Goal: Task Accomplishment & Management: Complete application form

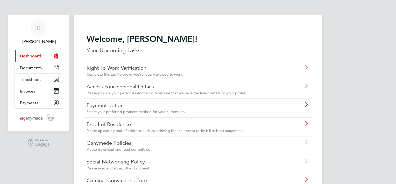
click at [306, 66] on icon at bounding box center [306, 67] width 6 height 4
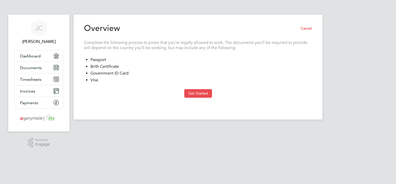
click at [189, 91] on button "Get Started" at bounding box center [198, 93] width 28 height 8
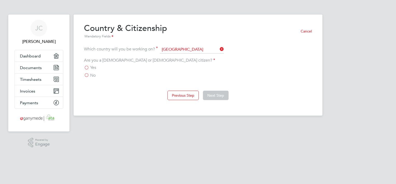
click at [86, 66] on label "Yes" at bounding box center [90, 67] width 12 height 5
click at [0, 0] on input "Yes" at bounding box center [0, 0] width 0 height 0
click at [208, 92] on button "Next Step" at bounding box center [216, 94] width 26 height 9
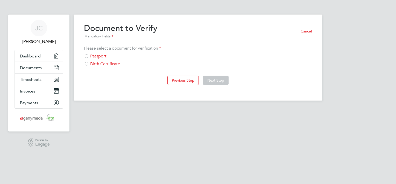
click at [87, 55] on div at bounding box center [86, 56] width 5 height 5
click at [221, 80] on button "Next Step" at bounding box center [216, 79] width 26 height 9
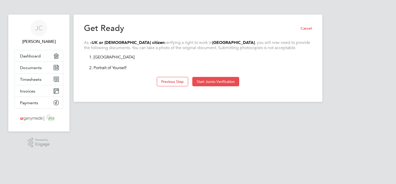
click at [220, 83] on button "Start Jumio Verification" at bounding box center [215, 81] width 47 height 9
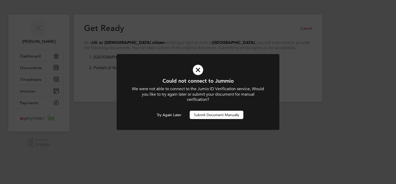
click at [205, 116] on button "Submit Document Manually" at bounding box center [217, 114] width 54 height 8
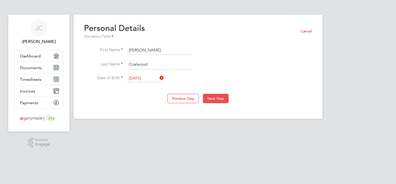
click at [208, 99] on button "Next Step" at bounding box center [216, 98] width 26 height 9
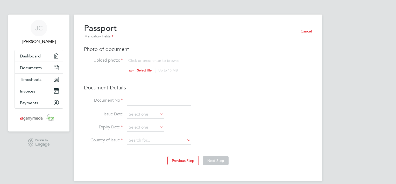
scroll to position [7, 64]
click at [148, 69] on input "file" at bounding box center [149, 66] width 81 height 16
type input "C:\fakepath\JC passport photo.jpg"
click at [130, 101] on input at bounding box center [159, 100] width 64 height 9
type input "801404097"
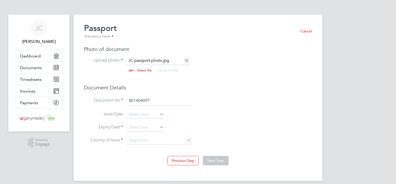
click at [159, 113] on icon at bounding box center [159, 113] width 0 height 7
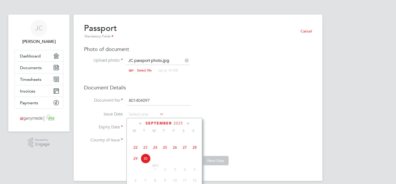
click at [140, 123] on icon at bounding box center [140, 124] width 5 height 6
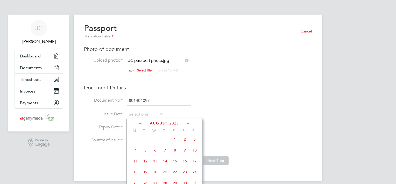
click at [140, 123] on icon at bounding box center [140, 124] width 5 height 6
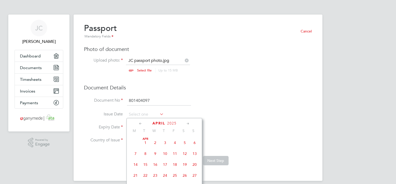
click at [140, 123] on icon at bounding box center [140, 124] width 5 height 6
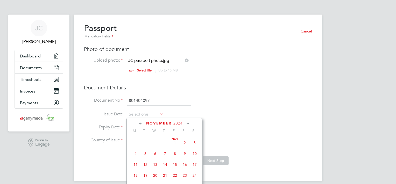
click at [140, 123] on icon at bounding box center [140, 124] width 5 height 6
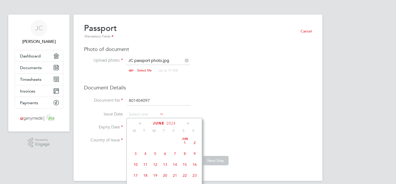
click at [140, 123] on icon at bounding box center [140, 124] width 5 height 6
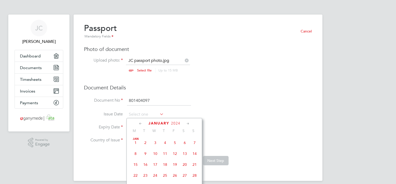
click at [140, 123] on icon at bounding box center [140, 124] width 5 height 6
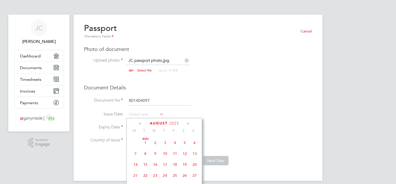
click at [140, 123] on icon at bounding box center [140, 124] width 5 height 6
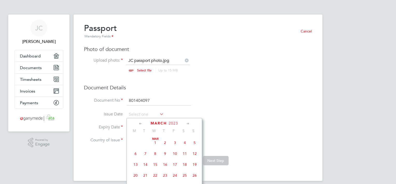
click at [140, 123] on icon at bounding box center [140, 124] width 5 height 6
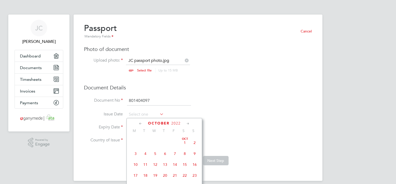
click at [140, 123] on icon at bounding box center [140, 124] width 5 height 6
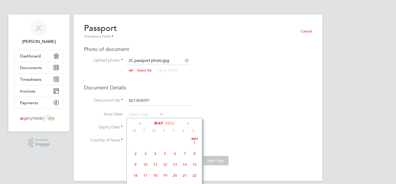
click at [140, 123] on icon at bounding box center [140, 124] width 5 height 6
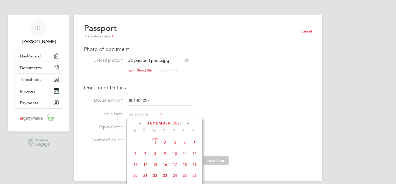
click at [140, 123] on icon at bounding box center [140, 124] width 5 height 6
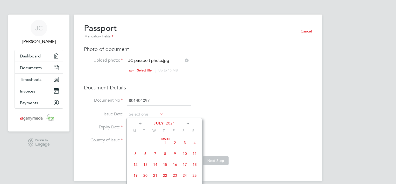
click at [140, 123] on icon at bounding box center [140, 124] width 5 height 6
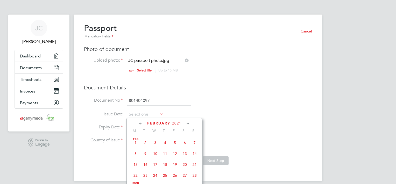
click at [140, 123] on icon at bounding box center [140, 124] width 5 height 6
click at [140, 122] on icon at bounding box center [140, 124] width 5 height 6
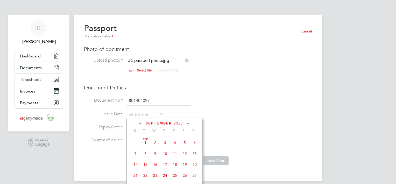
click at [140, 122] on icon at bounding box center [140, 124] width 5 height 6
click at [141, 122] on icon at bounding box center [140, 124] width 5 height 6
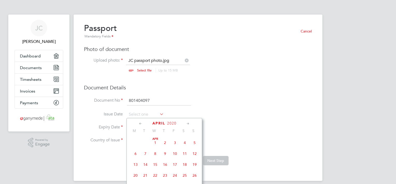
click at [141, 122] on icon at bounding box center [140, 124] width 5 height 6
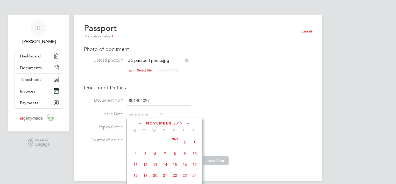
click at [141, 122] on icon at bounding box center [140, 124] width 5 height 6
click at [142, 120] on div "October 2019 M T W T F S S Oct 1 2 3 4 5 6 7 8 9 10 11 12 13 14 15 16 17 18 19 …" at bounding box center [165, 164] width 76 height 93
click at [141, 122] on icon at bounding box center [140, 124] width 5 height 6
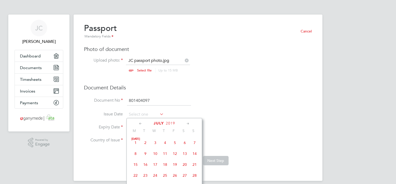
click at [141, 122] on icon at bounding box center [140, 124] width 5 height 6
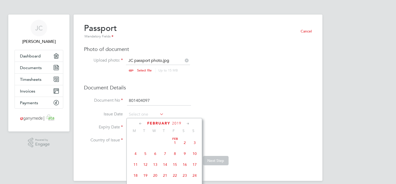
click at [141, 122] on icon at bounding box center [140, 124] width 5 height 6
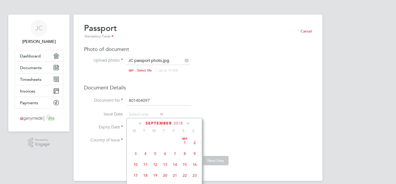
click at [141, 122] on icon at bounding box center [140, 124] width 5 height 6
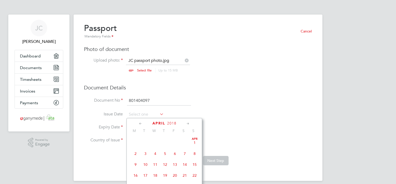
click at [141, 122] on icon at bounding box center [140, 124] width 5 height 6
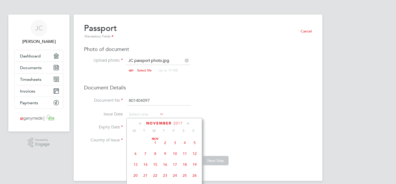
click at [141, 121] on icon at bounding box center [140, 124] width 5 height 6
click at [140, 123] on icon at bounding box center [140, 124] width 5 height 6
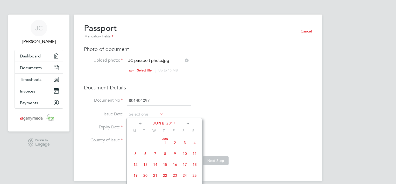
click at [140, 123] on icon at bounding box center [140, 124] width 5 height 6
click at [141, 123] on icon at bounding box center [140, 124] width 5 height 6
click at [141, 122] on icon at bounding box center [140, 124] width 5 height 6
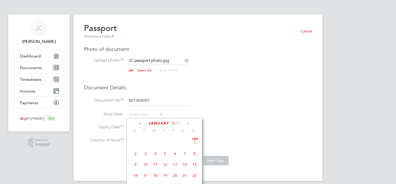
click at [141, 122] on icon at bounding box center [140, 124] width 5 height 6
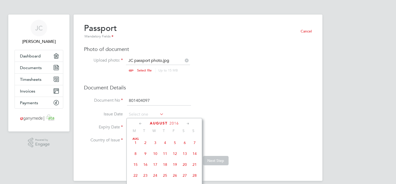
click at [141, 122] on icon at bounding box center [140, 124] width 5 height 6
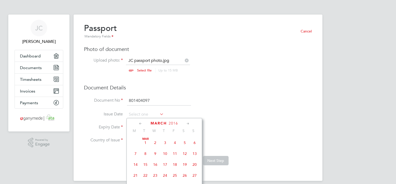
click at [141, 122] on icon at bounding box center [140, 124] width 5 height 6
click at [142, 122] on icon at bounding box center [140, 124] width 5 height 6
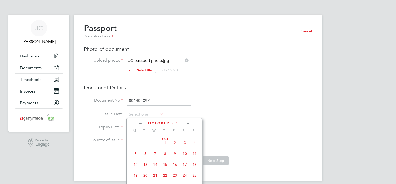
click at [142, 121] on icon at bounding box center [140, 124] width 5 height 6
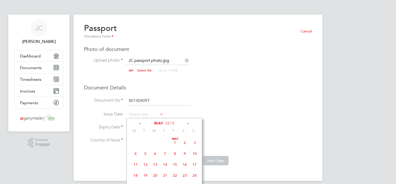
click at [142, 121] on icon at bounding box center [140, 124] width 5 height 6
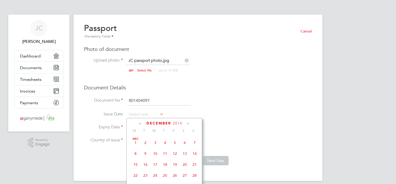
click at [142, 121] on icon at bounding box center [140, 124] width 5 height 6
click at [141, 122] on icon at bounding box center [140, 124] width 5 height 6
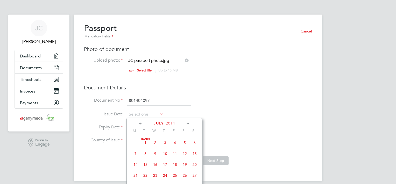
click at [141, 122] on icon at bounding box center [140, 124] width 5 height 6
drag, startPoint x: 141, startPoint y: 122, endPoint x: 219, endPoint y: 128, distance: 77.7
click at [219, 128] on li "Expiry Date" at bounding box center [198, 129] width 228 height 13
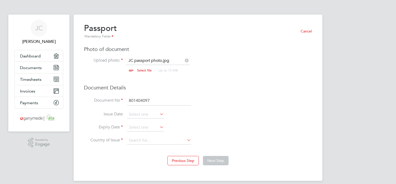
click at [159, 114] on icon at bounding box center [159, 113] width 0 height 7
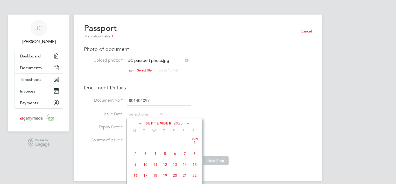
scroll to position [203, 0]
click at [139, 112] on input at bounding box center [145, 114] width 37 height 8
click at [139, 124] on icon at bounding box center [140, 124] width 5 height 6
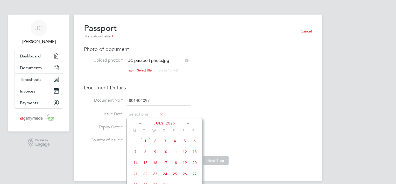
click at [139, 124] on icon at bounding box center [140, 124] width 5 height 6
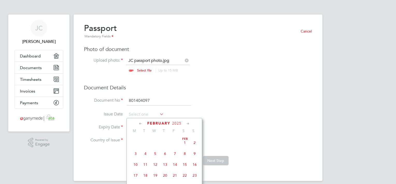
click at [139, 124] on icon at bounding box center [140, 124] width 5 height 6
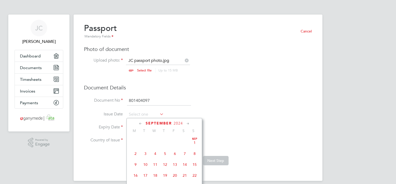
click at [139, 124] on icon at bounding box center [140, 124] width 5 height 6
click at [139, 123] on icon at bounding box center [140, 124] width 5 height 6
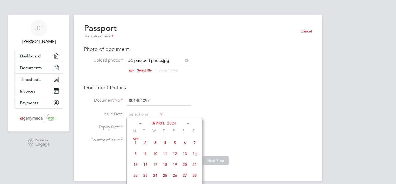
click at [139, 123] on icon at bounding box center [140, 124] width 5 height 6
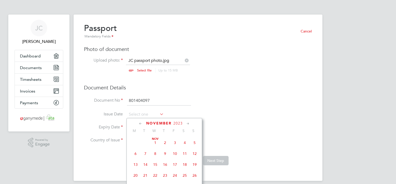
click at [139, 123] on icon at bounding box center [140, 124] width 5 height 6
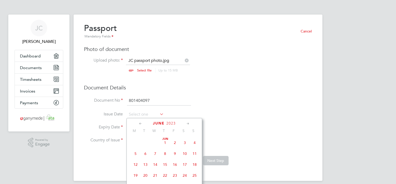
click at [139, 123] on icon at bounding box center [140, 124] width 5 height 6
click at [139, 124] on icon at bounding box center [140, 124] width 5 height 6
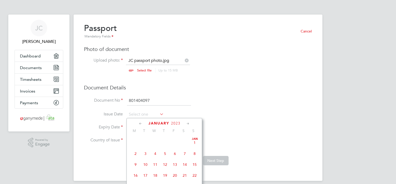
click at [139, 124] on icon at bounding box center [140, 124] width 5 height 6
click at [140, 123] on icon at bounding box center [140, 124] width 5 height 6
click at [141, 123] on icon at bounding box center [140, 124] width 5 height 6
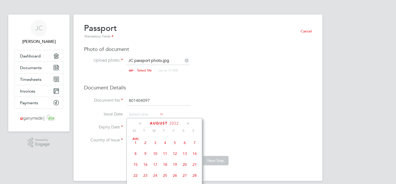
click at [141, 122] on icon at bounding box center [140, 124] width 5 height 6
click at [141, 123] on icon at bounding box center [140, 124] width 5 height 6
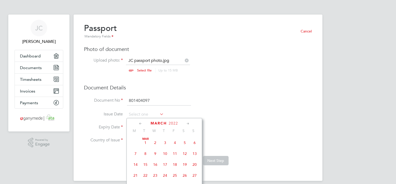
click at [141, 123] on icon at bounding box center [140, 124] width 5 height 6
click at [141, 122] on icon at bounding box center [140, 124] width 5 height 6
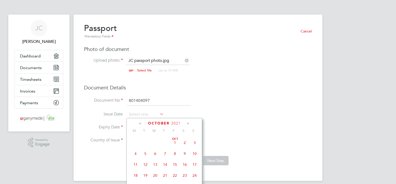
click at [142, 122] on icon at bounding box center [140, 124] width 5 height 6
click at [142, 121] on icon at bounding box center [140, 124] width 5 height 6
click at [141, 122] on icon at bounding box center [140, 124] width 5 height 6
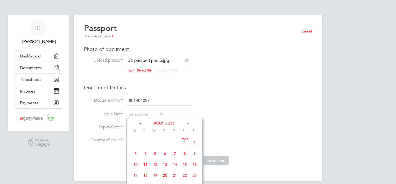
click at [141, 122] on icon at bounding box center [140, 124] width 5 height 6
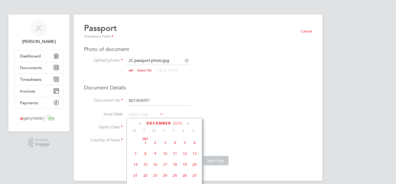
click at [141, 122] on icon at bounding box center [140, 124] width 5 height 6
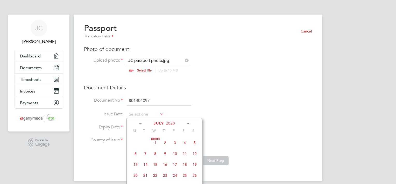
click at [141, 122] on icon at bounding box center [140, 124] width 5 height 6
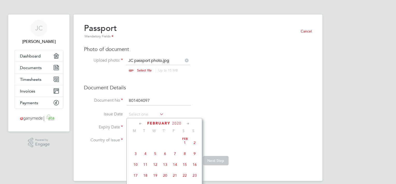
click at [141, 122] on icon at bounding box center [140, 124] width 5 height 6
click at [142, 122] on icon at bounding box center [140, 124] width 5 height 6
click at [141, 122] on icon at bounding box center [140, 124] width 5 height 6
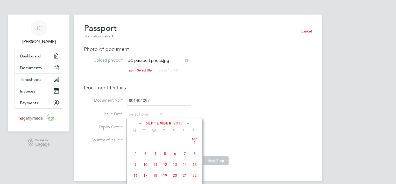
click at [141, 122] on icon at bounding box center [140, 124] width 5 height 6
click at [141, 121] on icon at bounding box center [140, 124] width 5 height 6
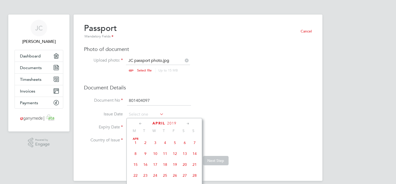
click at [141, 121] on icon at bounding box center [140, 124] width 5 height 6
click at [142, 121] on icon at bounding box center [140, 124] width 5 height 6
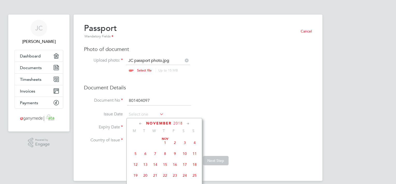
click at [142, 121] on icon at bounding box center [140, 124] width 5 height 6
click at [141, 121] on icon at bounding box center [140, 124] width 5 height 6
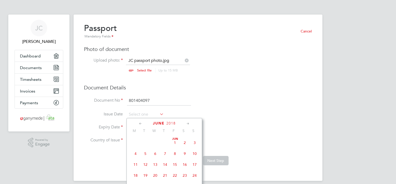
click at [141, 122] on icon at bounding box center [140, 124] width 5 height 6
click at [141, 121] on icon at bounding box center [140, 124] width 5 height 6
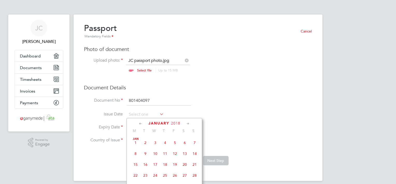
click at [141, 121] on icon at bounding box center [140, 124] width 5 height 6
click at [141, 122] on icon at bounding box center [140, 124] width 5 height 6
click at [142, 121] on icon at bounding box center [140, 124] width 5 height 6
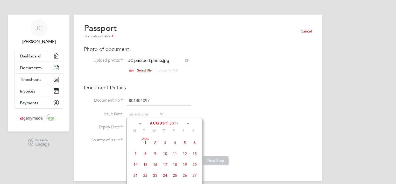
click at [142, 121] on icon at bounding box center [140, 124] width 5 height 6
click at [142, 122] on icon at bounding box center [140, 124] width 5 height 6
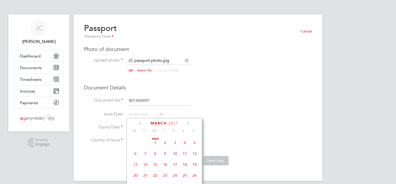
click at [142, 121] on icon at bounding box center [140, 124] width 5 height 6
click at [141, 121] on icon at bounding box center [140, 124] width 5 height 6
click at [142, 120] on div "January 2017 M T W T F S S Jan 1 2 3 4 5 6 7 8 9 10 11 12 13 14 15 16 17 18 19 …" at bounding box center [165, 164] width 76 height 93
click at [142, 121] on icon at bounding box center [140, 124] width 5 height 6
click at [143, 121] on icon at bounding box center [140, 124] width 5 height 6
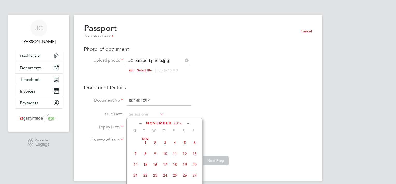
click at [142, 122] on icon at bounding box center [140, 124] width 5 height 6
click at [141, 122] on icon at bounding box center [140, 124] width 5 height 6
click at [141, 121] on icon at bounding box center [140, 124] width 5 height 6
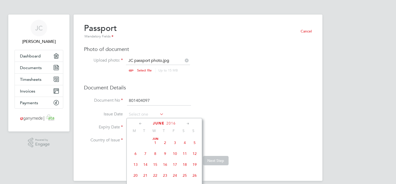
click at [141, 121] on icon at bounding box center [140, 124] width 5 height 6
click at [141, 122] on icon at bounding box center [140, 124] width 5 height 6
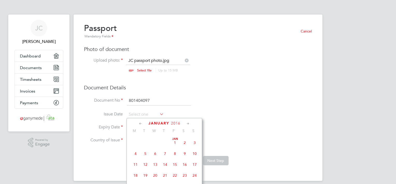
click at [141, 122] on icon at bounding box center [140, 124] width 5 height 6
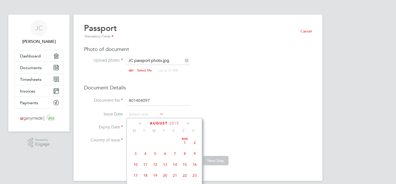
click at [141, 122] on icon at bounding box center [140, 124] width 5 height 6
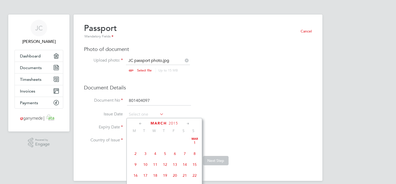
click at [141, 122] on icon at bounding box center [140, 124] width 5 height 6
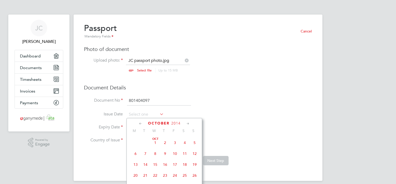
click at [141, 122] on icon at bounding box center [140, 124] width 5 height 6
click at [142, 121] on icon at bounding box center [140, 124] width 5 height 6
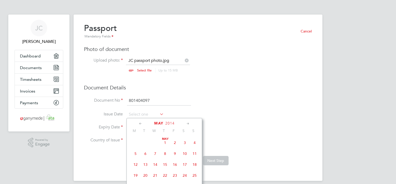
click at [141, 123] on icon at bounding box center [140, 124] width 5 height 6
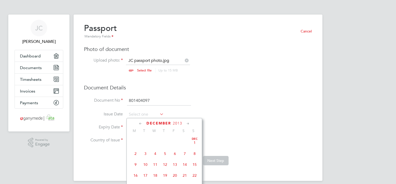
click at [141, 123] on icon at bounding box center [140, 124] width 5 height 6
click at [141, 122] on icon at bounding box center [140, 124] width 5 height 6
click at [143, 120] on div "September 2013 M T W T F S S Sep 1 2 3 4 5 6 7 8 9 10 11 12 13 14 15 16 17 18 1…" at bounding box center [165, 164] width 76 height 93
click at [142, 122] on icon at bounding box center [140, 124] width 5 height 6
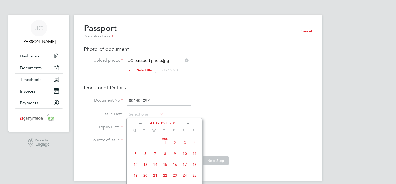
click at [142, 122] on icon at bounding box center [140, 124] width 5 height 6
click at [141, 122] on icon at bounding box center [140, 124] width 5 height 6
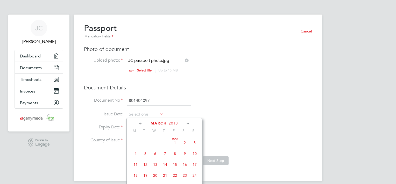
click at [141, 122] on icon at bounding box center [140, 124] width 5 height 6
click at [142, 122] on icon at bounding box center [140, 124] width 5 height 6
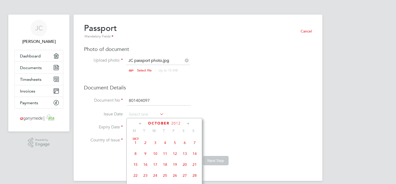
click at [142, 122] on icon at bounding box center [140, 124] width 5 height 6
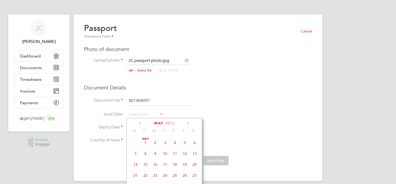
click at [142, 122] on icon at bounding box center [140, 124] width 5 height 6
click at [141, 122] on icon at bounding box center [140, 124] width 5 height 6
click at [142, 121] on icon at bounding box center [140, 124] width 5 height 6
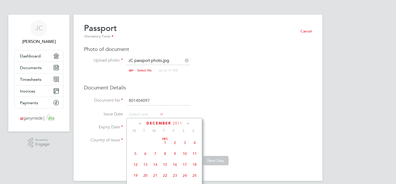
click at [142, 121] on icon at bounding box center [140, 124] width 5 height 6
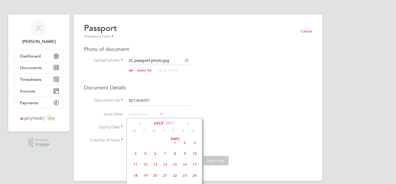
click at [143, 121] on icon at bounding box center [140, 124] width 5 height 6
click at [142, 122] on icon at bounding box center [140, 124] width 5 height 6
click at [143, 121] on icon at bounding box center [140, 124] width 5 height 6
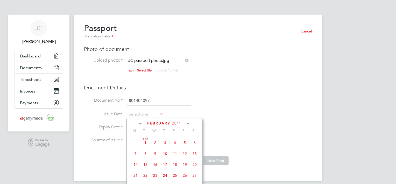
click at [143, 122] on icon at bounding box center [140, 124] width 5 height 6
click at [143, 121] on icon at bounding box center [140, 124] width 5 height 6
click at [142, 122] on icon at bounding box center [140, 124] width 5 height 6
click at [142, 121] on icon at bounding box center [140, 124] width 5 height 6
click at [142, 122] on icon at bounding box center [140, 124] width 5 height 6
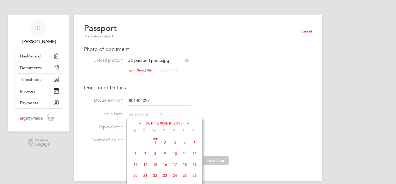
click at [142, 122] on icon at bounding box center [140, 124] width 5 height 6
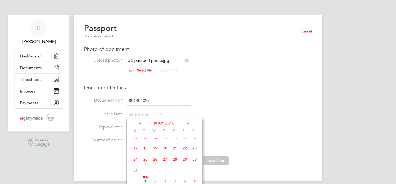
click at [165, 161] on span "27" at bounding box center [165, 159] width 10 height 10
type input "27 May 2010"
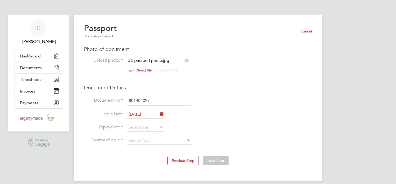
click at [159, 125] on icon at bounding box center [159, 126] width 0 height 7
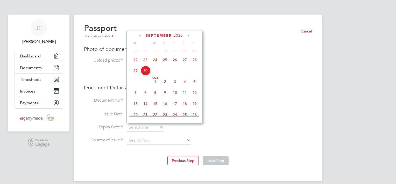
click at [140, 35] on icon at bounding box center [140, 36] width 5 height 6
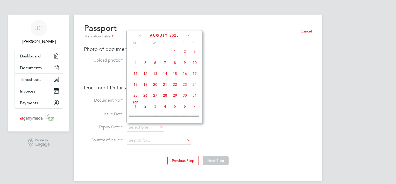
click at [140, 36] on icon at bounding box center [140, 36] width 5 height 6
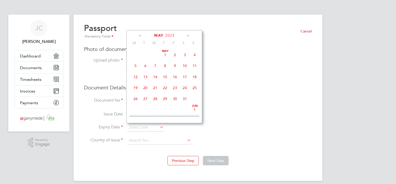
click at [140, 36] on icon at bounding box center [140, 36] width 5 height 6
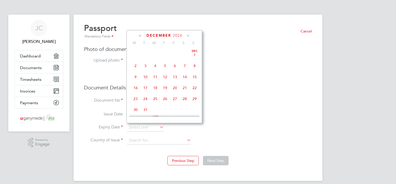
click at [140, 36] on icon at bounding box center [140, 36] width 5 height 6
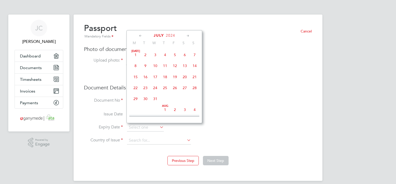
click at [140, 36] on icon at bounding box center [140, 36] width 5 height 6
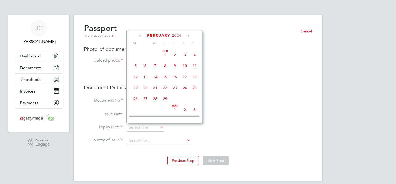
click at [140, 36] on icon at bounding box center [140, 36] width 5 height 6
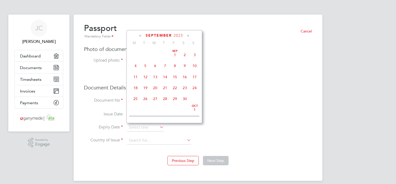
click at [140, 36] on icon at bounding box center [140, 36] width 5 height 6
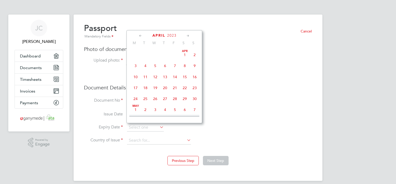
click at [140, 36] on icon at bounding box center [140, 36] width 5 height 6
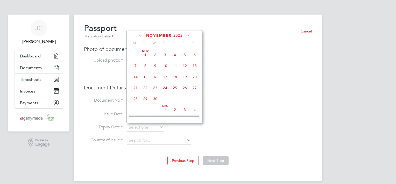
click at [140, 36] on icon at bounding box center [140, 36] width 5 height 6
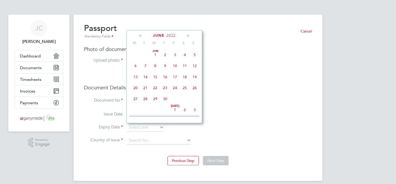
click at [140, 36] on icon at bounding box center [140, 36] width 5 height 6
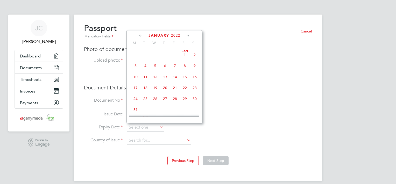
click at [140, 36] on icon at bounding box center [140, 36] width 5 height 6
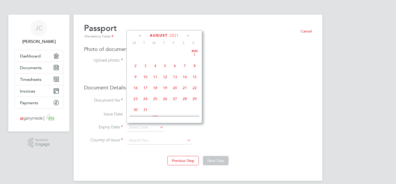
click at [140, 36] on icon at bounding box center [140, 36] width 5 height 6
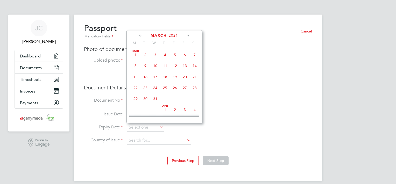
click at [140, 36] on icon at bounding box center [140, 36] width 5 height 6
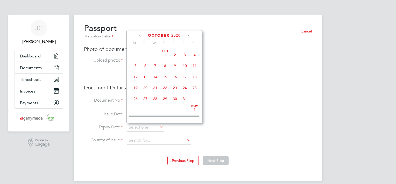
click at [140, 36] on icon at bounding box center [140, 36] width 5 height 6
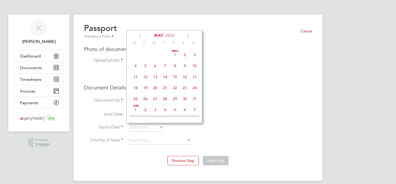
click at [140, 36] on icon at bounding box center [140, 36] width 5 height 6
click at [188, 36] on icon at bounding box center [188, 36] width 5 height 6
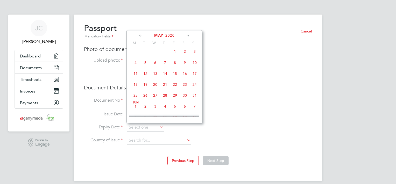
click at [156, 99] on span "27" at bounding box center [155, 95] width 10 height 10
type input "27 May 2020"
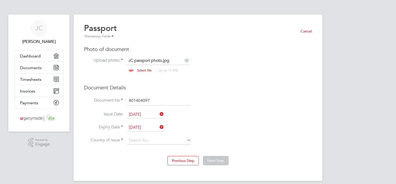
click at [186, 139] on icon at bounding box center [186, 139] width 0 height 7
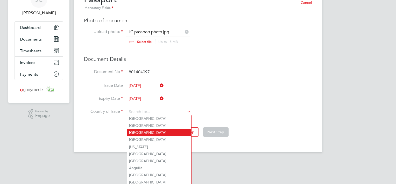
scroll to position [30, 0]
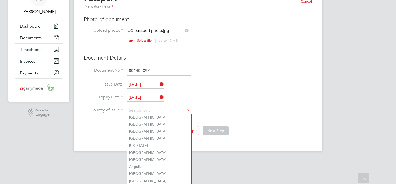
click at [203, 146] on div "Overview Cancel Complete the following process to prove that you’re legally all…" at bounding box center [198, 68] width 249 height 166
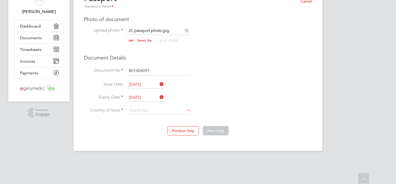
scroll to position [4, 0]
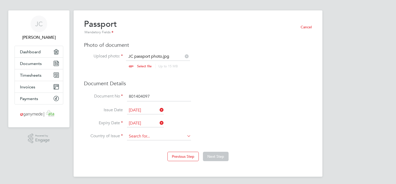
click at [154, 135] on input at bounding box center [159, 136] width 64 height 8
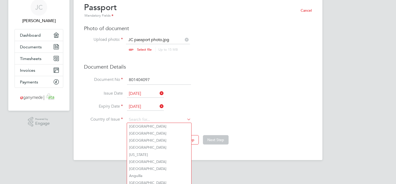
scroll to position [30, 0]
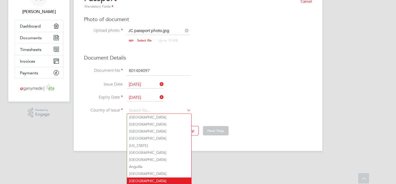
click at [180, 179] on li "Antigua and Barbuda" at bounding box center [159, 180] width 64 height 7
type input "Antigua and Barbuda"
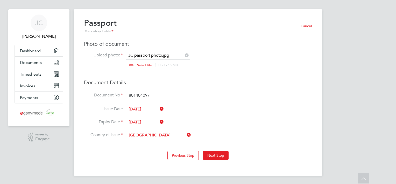
scroll to position [4, 0]
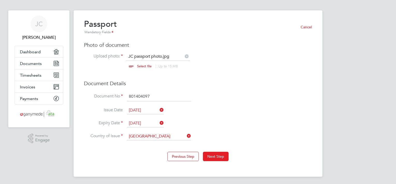
click at [186, 135] on icon at bounding box center [186, 135] width 0 height 7
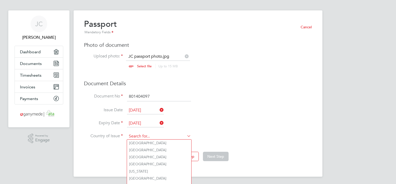
click at [148, 135] on input at bounding box center [159, 136] width 64 height 8
click at [141, 133] on input at bounding box center [159, 136] width 64 height 8
click at [141, 133] on input "un" at bounding box center [159, 136] width 64 height 8
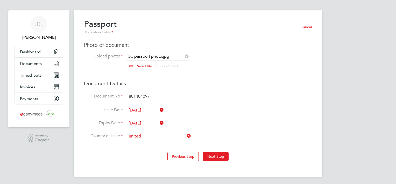
click at [139, 159] on li "United Kingdom" at bounding box center [163, 156] width 73 height 7
type input "United Kingdom"
click at [212, 156] on button "Next Step" at bounding box center [216, 155] width 26 height 9
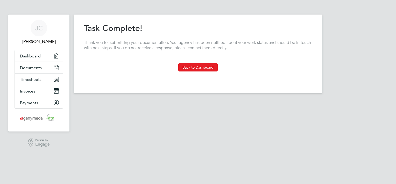
scroll to position [0, 0]
click at [183, 67] on button "Back to Dashboard" at bounding box center [197, 67] width 39 height 8
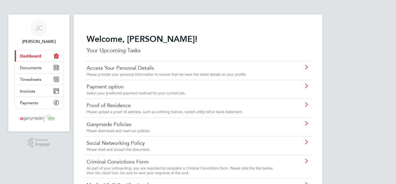
click at [306, 85] on icon at bounding box center [306, 86] width 6 height 4
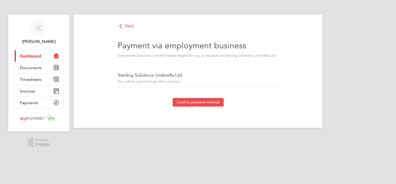
click at [209, 102] on button "Confirm payment method" at bounding box center [198, 102] width 51 height 8
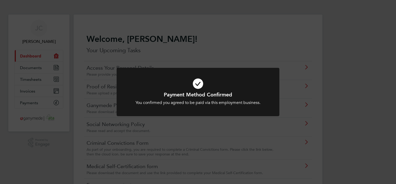
click at [246, 125] on div "Payment Method Confirmed You confirmed you agreed to be paid via this employmen…" at bounding box center [198, 92] width 396 height 184
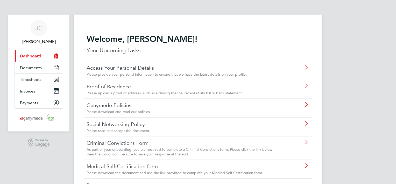
click at [305, 104] on icon at bounding box center [306, 104] width 6 height 4
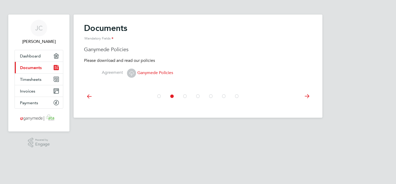
click at [143, 73] on span "Ganymede Policies" at bounding box center [150, 72] width 46 height 5
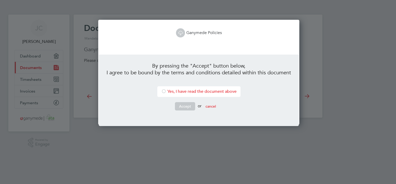
scroll to position [105, 199]
click at [162, 90] on div at bounding box center [163, 91] width 5 height 5
click at [176, 106] on button "Accept" at bounding box center [185, 106] width 20 height 8
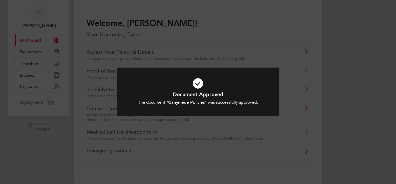
scroll to position [24, 0]
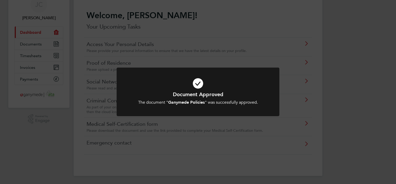
click at [306, 81] on div "Document Approved The document " Ganymede Policies " was successfully approved.…" at bounding box center [198, 92] width 396 height 184
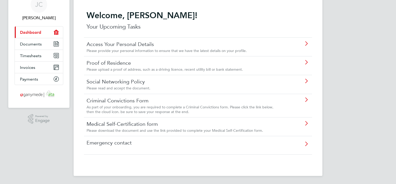
click at [306, 81] on icon at bounding box center [306, 81] width 6 height 4
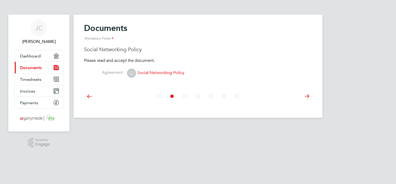
click at [142, 73] on span "Social Networking Policy" at bounding box center [155, 72] width 57 height 5
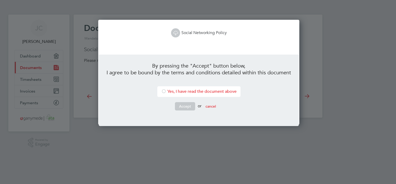
scroll to position [105, 199]
click at [161, 91] on div at bounding box center [163, 91] width 5 height 5
click at [183, 107] on button "Accept" at bounding box center [185, 106] width 20 height 8
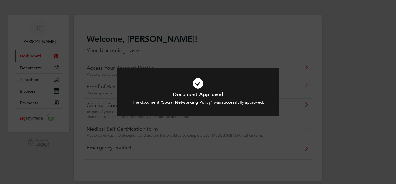
click at [222, 125] on div "Document Approved The document " Social Networking Policy " was successfully ap…" at bounding box center [198, 92] width 396 height 184
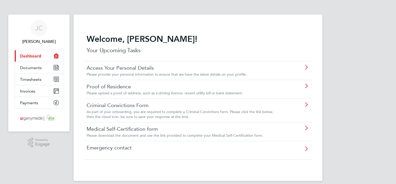
click at [306, 104] on icon at bounding box center [306, 104] width 6 height 4
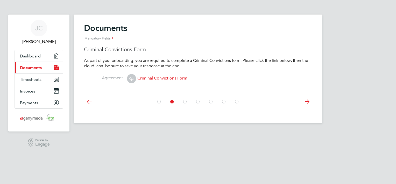
click at [149, 78] on span "Criminal Convictions Form" at bounding box center [157, 77] width 60 height 5
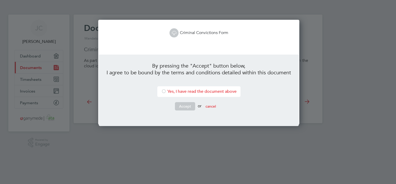
scroll to position [105, 199]
click at [162, 91] on div at bounding box center [163, 91] width 5 height 5
click at [177, 106] on button "Accept" at bounding box center [185, 106] width 20 height 8
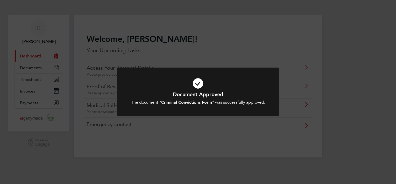
click at [210, 126] on div "Document Approved The document " Criminal Convictions Form " was successfully a…" at bounding box center [198, 92] width 396 height 184
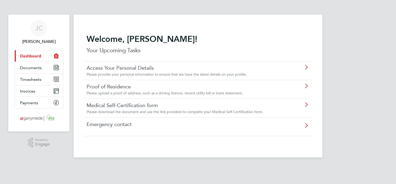
click at [307, 66] on icon at bounding box center [306, 67] width 6 height 4
click at [306, 84] on icon at bounding box center [306, 86] width 6 height 4
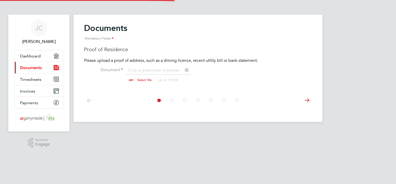
scroll to position [7, 64]
click at [145, 79] on input "file" at bounding box center [149, 75] width 81 height 16
type input "C:\fakepath\JCC driving license HORLEY.pdf"
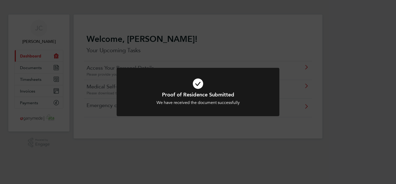
click at [283, 125] on div "Proof of Residence Submitted We have received the document successfully Cancel …" at bounding box center [198, 92] width 396 height 184
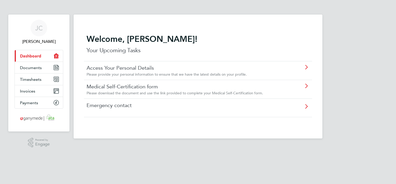
click at [306, 85] on icon at bounding box center [306, 86] width 6 height 4
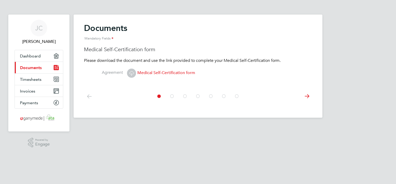
click at [163, 72] on span "Medical Self-Certification form" at bounding box center [161, 72] width 68 height 5
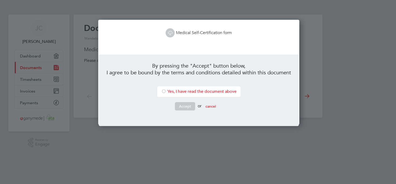
scroll to position [105, 199]
click at [162, 90] on div at bounding box center [163, 91] width 5 height 5
click at [181, 106] on button "Accept" at bounding box center [185, 106] width 20 height 8
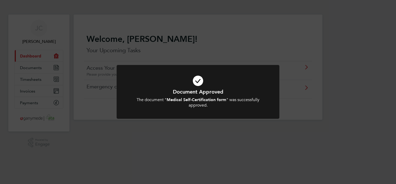
click at [197, 135] on div "Document Approved The document " Medical Self-Certification form " was successf…" at bounding box center [198, 92] width 396 height 184
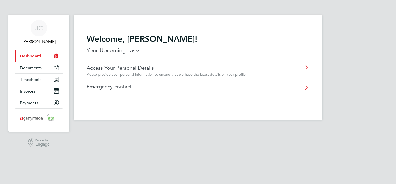
click at [306, 87] on icon at bounding box center [306, 89] width 6 height 12
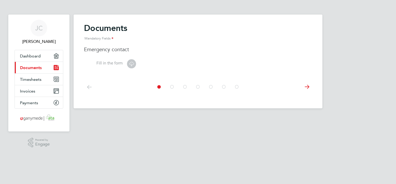
click at [308, 85] on icon at bounding box center [307, 87] width 10 height 12
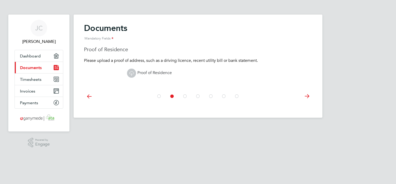
drag, startPoint x: 307, startPoint y: 95, endPoint x: 309, endPoint y: 97, distance: 2.9
click at [309, 97] on icon at bounding box center [307, 96] width 10 height 12
click at [90, 95] on icon at bounding box center [89, 96] width 10 height 12
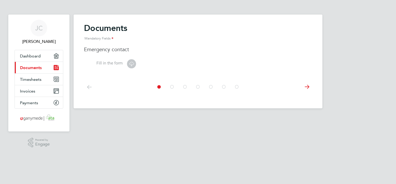
click at [132, 66] on icon at bounding box center [131, 63] width 6 height 6
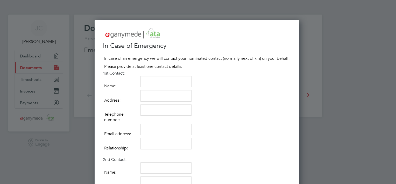
scroll to position [289, 207]
click at [142, 82] on textarea at bounding box center [166, 81] width 51 height 11
drag, startPoint x: 142, startPoint y: 82, endPoint x: 135, endPoint y: 89, distance: 10.1
click at [135, 89] on p "Name:" at bounding box center [122, 86] width 38 height 8
click at [151, 84] on textarea at bounding box center [166, 81] width 51 height 11
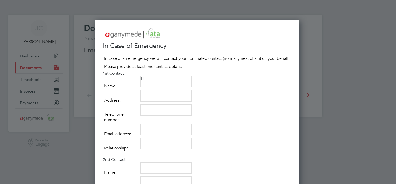
click at [151, 84] on textarea "H" at bounding box center [166, 81] width 51 height 11
click at [147, 79] on textarea "Hily J Coalwood" at bounding box center [166, 81] width 51 height 11
type textarea "Hilary J Coalwood"
click at [147, 99] on textarea at bounding box center [166, 95] width 51 height 11
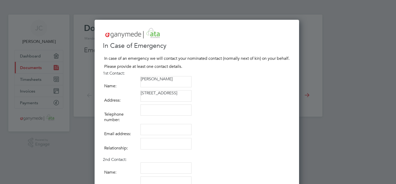
click at [151, 113] on textarea at bounding box center [166, 109] width 51 height 11
click at [156, 100] on textarea "16 Chequers Close HORLEY Surrey RH6 8DS" at bounding box center [166, 95] width 51 height 11
type textarea "16 Chequers Close HORLEY Surrey RH6 8DS"
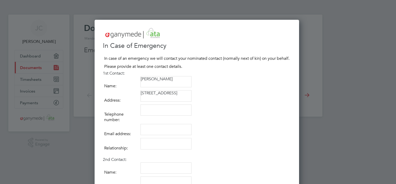
click at [146, 110] on textarea at bounding box center [166, 109] width 51 height 11
type textarea "07707638261"
click at [142, 129] on textarea at bounding box center [166, 129] width 51 height 11
type textarea "hilarycoalwood61@hotmail.co.uk"
click at [147, 144] on textarea at bounding box center [166, 143] width 51 height 11
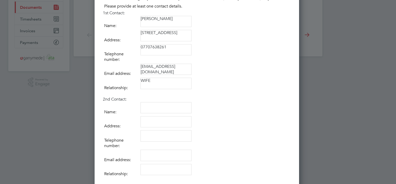
scroll to position [52, 0]
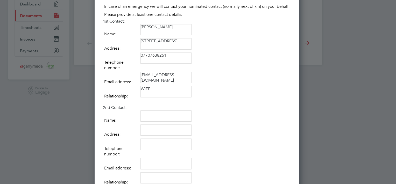
type textarea "WIFE"
click at [148, 105] on h2 "2nd Contact:" at bounding box center [197, 107] width 188 height 5
click at [148, 106] on h2 "2nd Contact:" at bounding box center [197, 107] width 188 height 5
click at [146, 101] on div "In Case of Emergency In case of an emergency we will contact your nominated con…" at bounding box center [197, 96] width 188 height 242
click at [145, 119] on textarea at bounding box center [166, 115] width 51 height 11
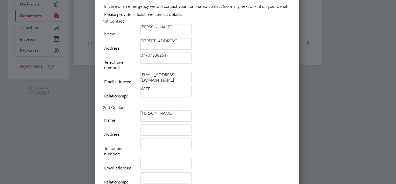
type textarea "Alethea Bignall"
click at [147, 129] on textarea at bounding box center [166, 129] width 51 height 11
type textarea "54 Heatherside Road West Ewell Epsom Surrey KT19 9QU"
click at [161, 146] on textarea at bounding box center [166, 143] width 51 height 11
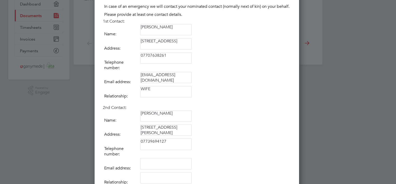
type textarea "07739694127"
click at [156, 164] on textarea at bounding box center [166, 163] width 51 height 11
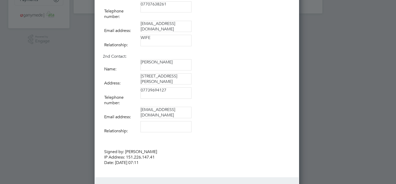
scroll to position [104, 0]
type textarea "aletheabignall@outlook.com"
click at [145, 124] on textarea at bounding box center [166, 125] width 51 height 11
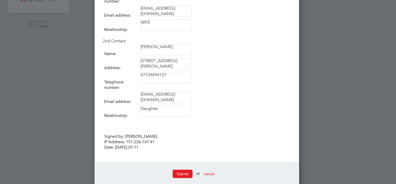
scroll to position [127, 0]
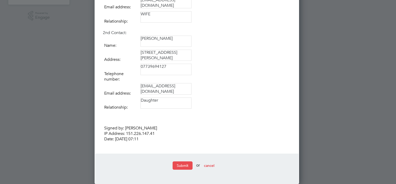
type textarea "Daughter"
click at [186, 162] on button "Submit" at bounding box center [183, 165] width 20 height 8
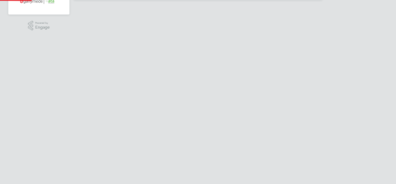
scroll to position [0, 0]
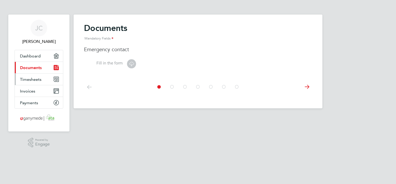
click at [57, 79] on icon "Main navigation" at bounding box center [57, 79] width 1 height 0
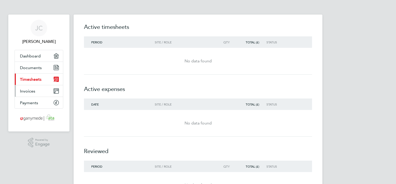
click at [56, 90] on icon "Main navigation" at bounding box center [56, 90] width 5 height 5
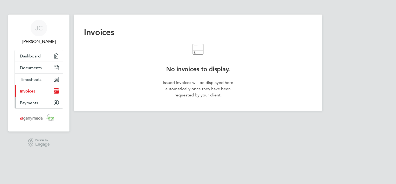
click at [56, 101] on icon "Main navigation" at bounding box center [56, 102] width 5 height 5
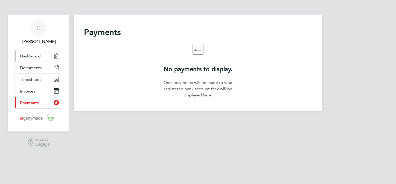
click at [55, 56] on icon "Main navigation" at bounding box center [56, 55] width 5 height 5
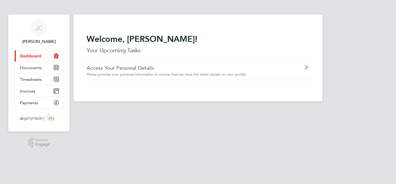
click at [306, 67] on icon at bounding box center [306, 67] width 6 height 4
click at [57, 79] on icon "Main navigation" at bounding box center [57, 79] width 2 height 0
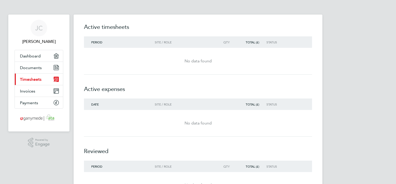
click at [189, 61] on div "No data found" at bounding box center [198, 61] width 228 height 6
click at [98, 39] on div "Period Site / Role Qty Total (£) Status" at bounding box center [198, 41] width 228 height 11
click at [96, 41] on span "Period" at bounding box center [96, 42] width 11 height 4
click at [95, 54] on div "No data found" at bounding box center [198, 61] width 228 height 19
